Goal: Task Accomplishment & Management: Use online tool/utility

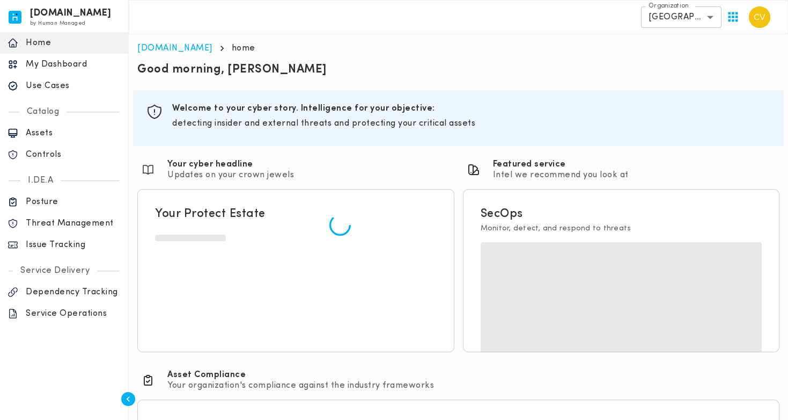
click at [68, 243] on p "Issue Tracking" at bounding box center [73, 244] width 95 height 11
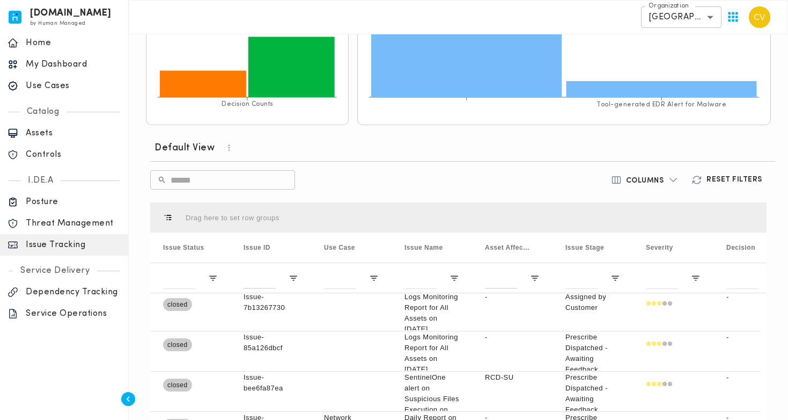
scroll to position [116, 0]
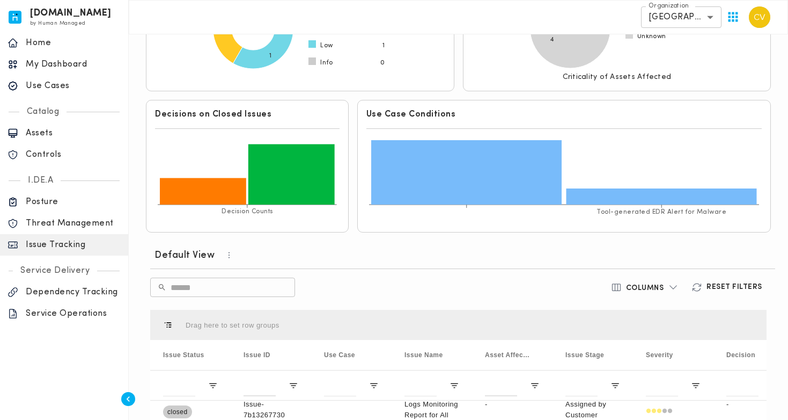
click at [199, 254] on h6 "Default View" at bounding box center [185, 255] width 60 height 13
click at [224, 253] on icon "button" at bounding box center [229, 255] width 10 height 10
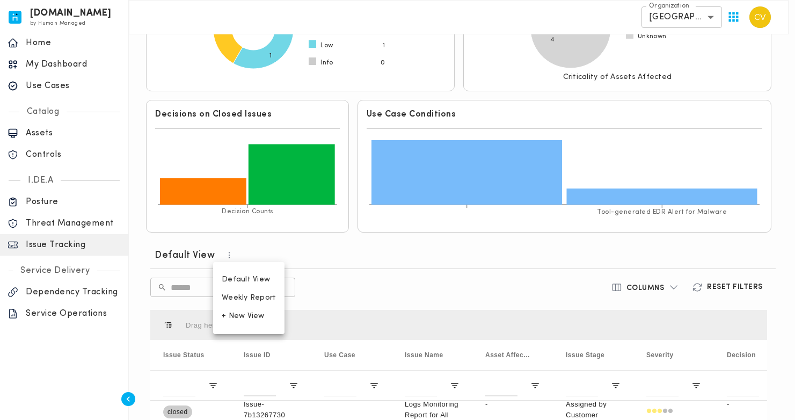
click at [245, 295] on span "Weekly Report" at bounding box center [249, 298] width 54 height 10
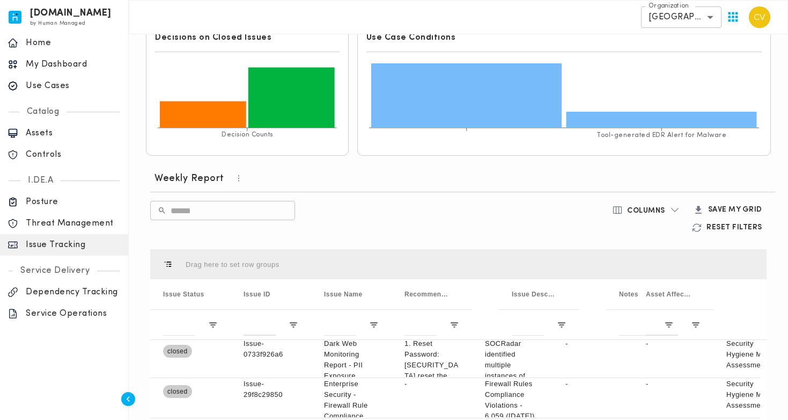
scroll to position [280, 0]
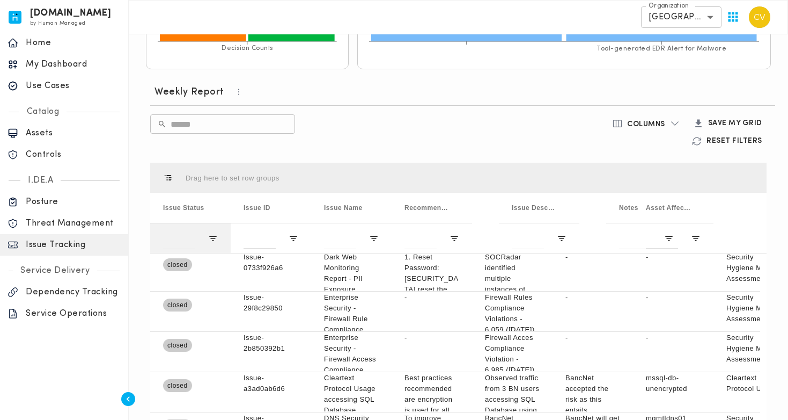
click at [209, 238] on div at bounding box center [190, 238] width 80 height 30
click at [210, 236] on span "Open Filter Menu" at bounding box center [213, 238] width 10 height 10
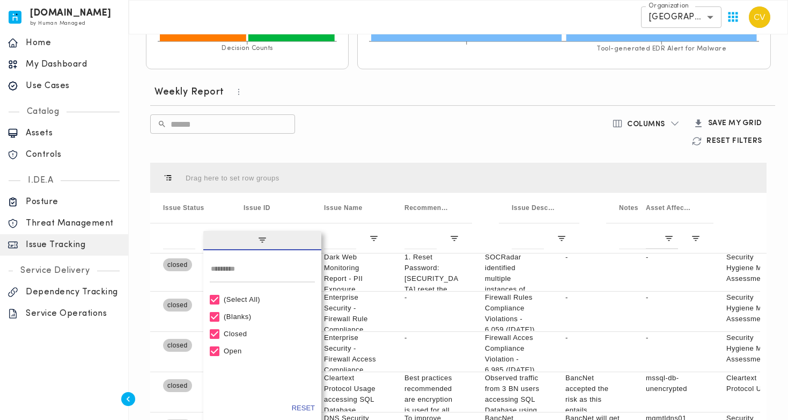
click at [250, 298] on div "(Select All)" at bounding box center [267, 299] width 87 height 8
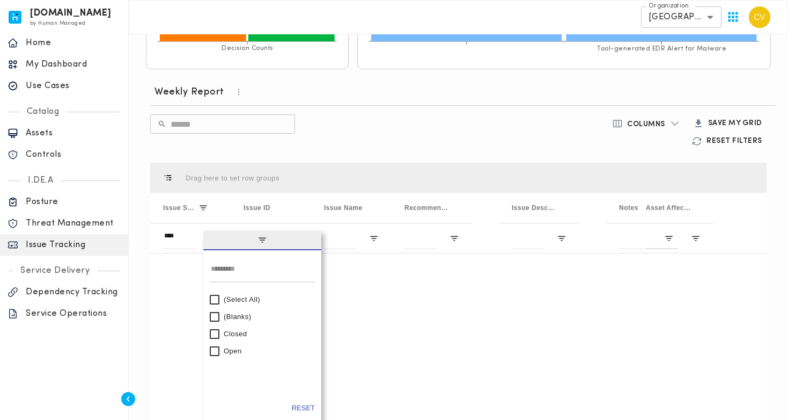
click at [223, 348] on div "Open" at bounding box center [262, 350] width 105 height 17
click at [233, 349] on div "Open" at bounding box center [267, 351] width 87 height 8
type input "********"
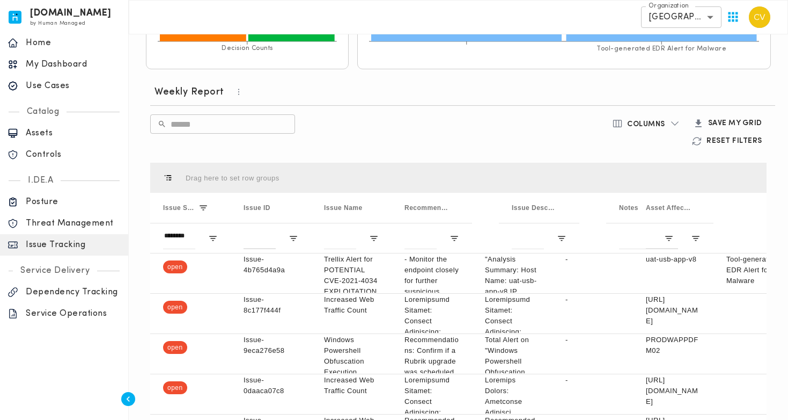
click at [107, 349] on div "[DOMAIN_NAME] by Human Managed {"resourceSet":[{"resourceId":"invicta-io/web/na…" at bounding box center [64, 210] width 129 height 420
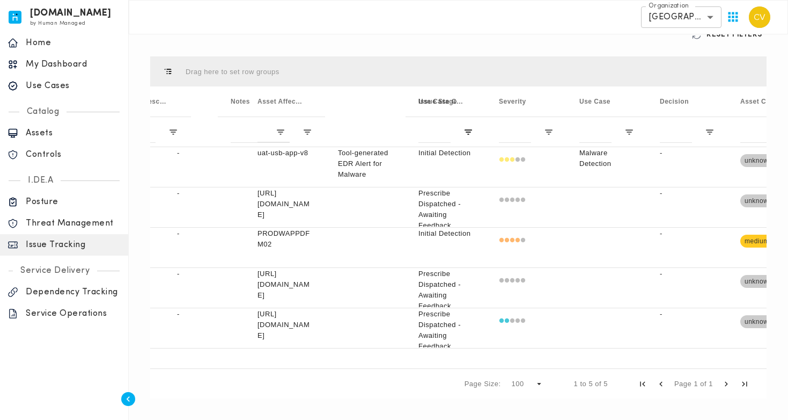
scroll to position [0, 435]
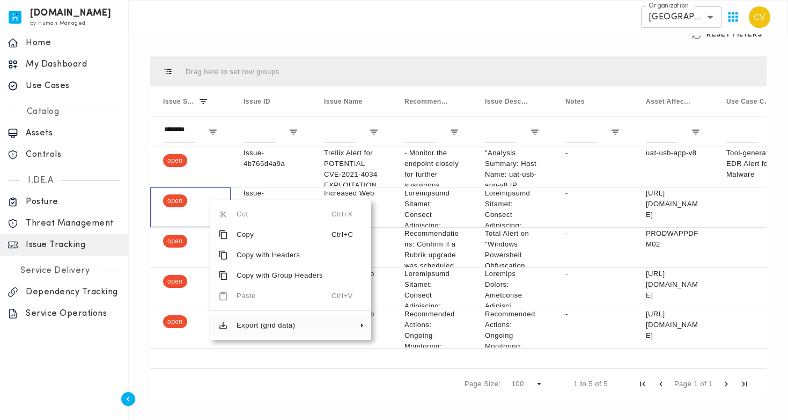
click at [255, 326] on span "Export (grid data)" at bounding box center [280, 325] width 104 height 20
click at [407, 347] on span "Excel Export" at bounding box center [423, 350] width 61 height 20
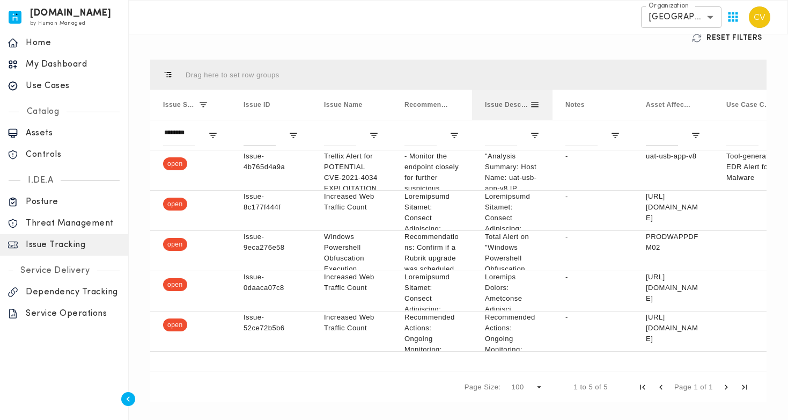
scroll to position [386, 0]
